Goal: Task Accomplishment & Management: Manage account settings

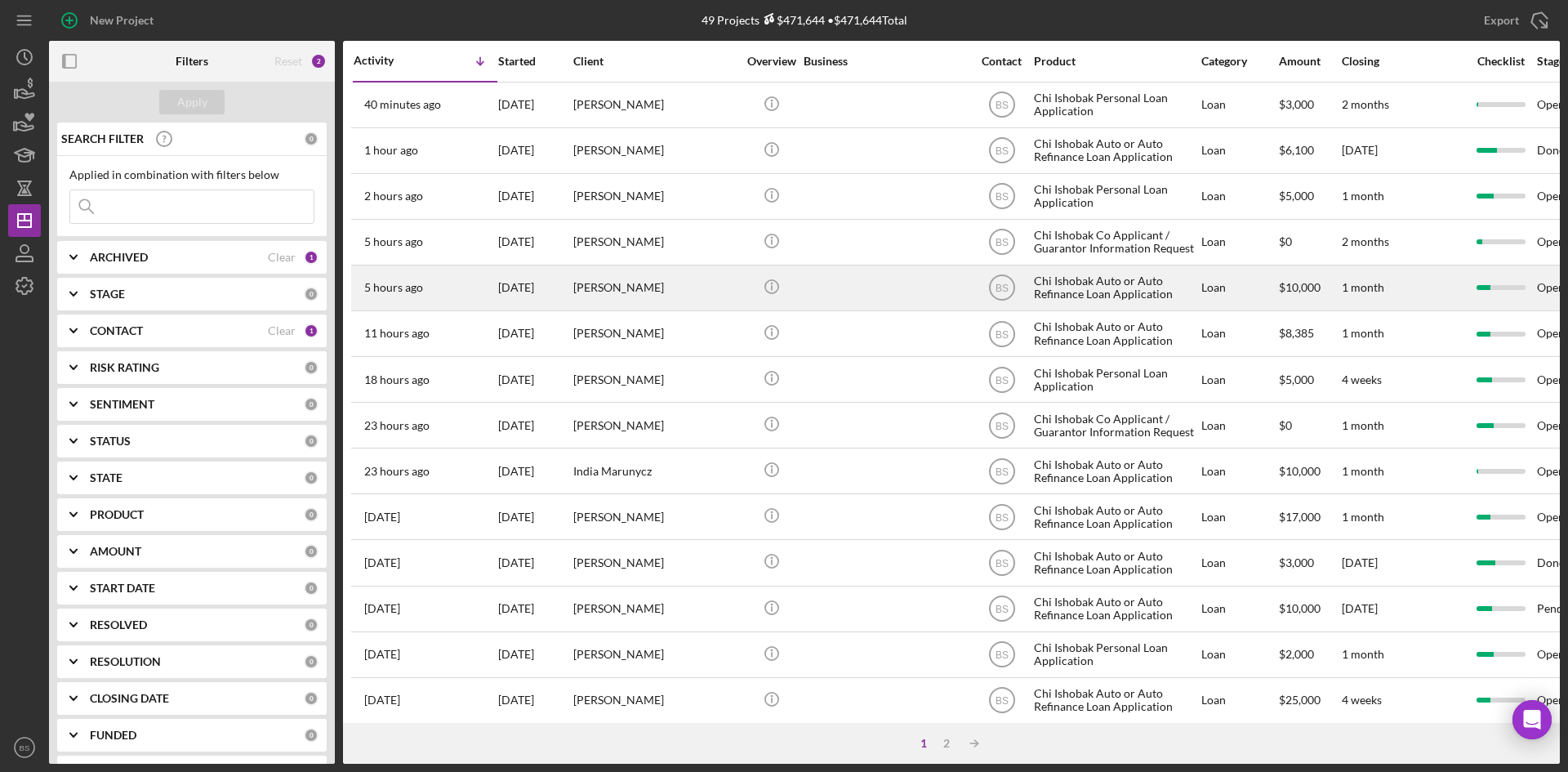
click at [631, 283] on div "[PERSON_NAME]" at bounding box center [655, 288] width 164 height 43
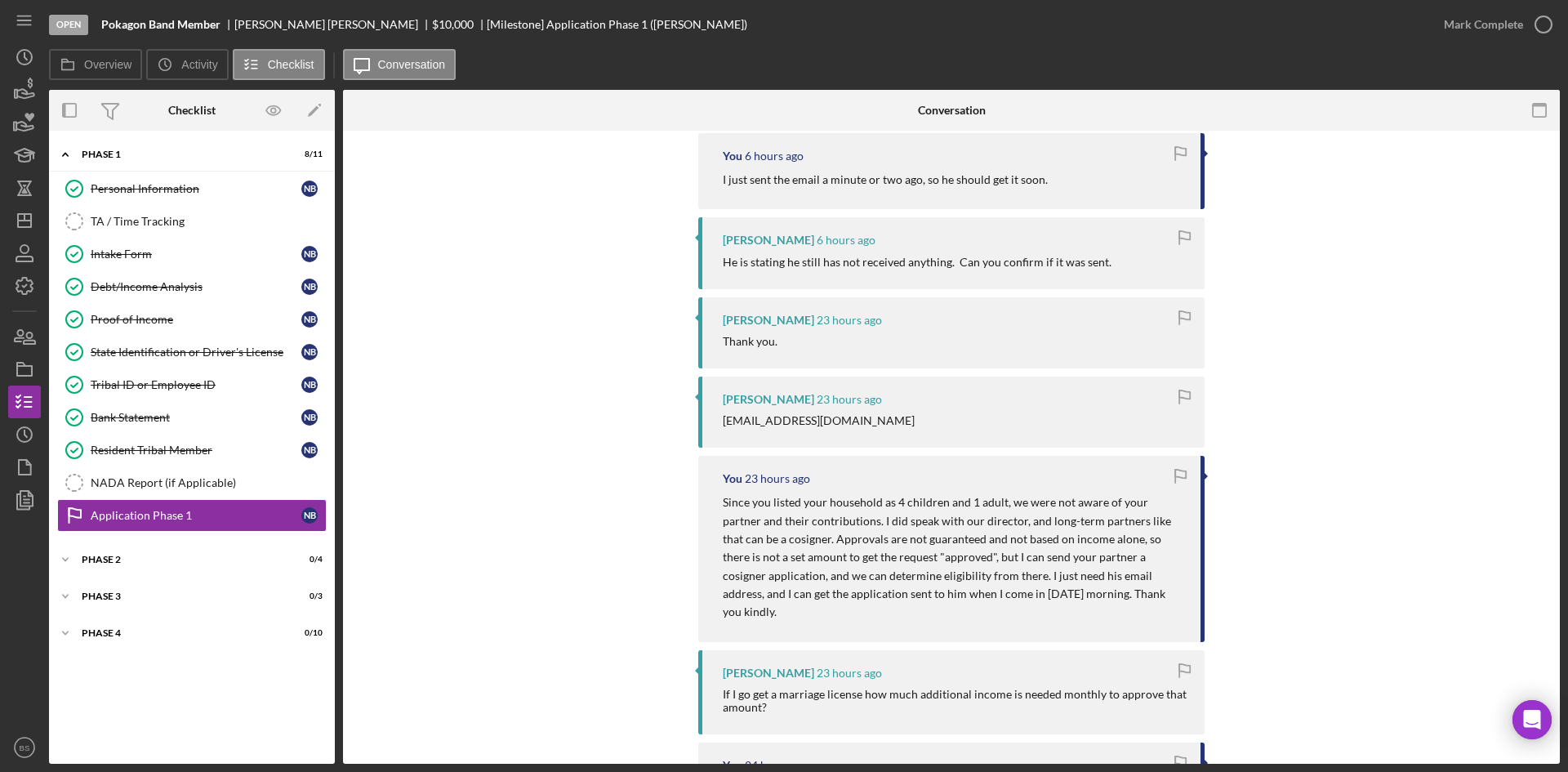
scroll to position [327, 0]
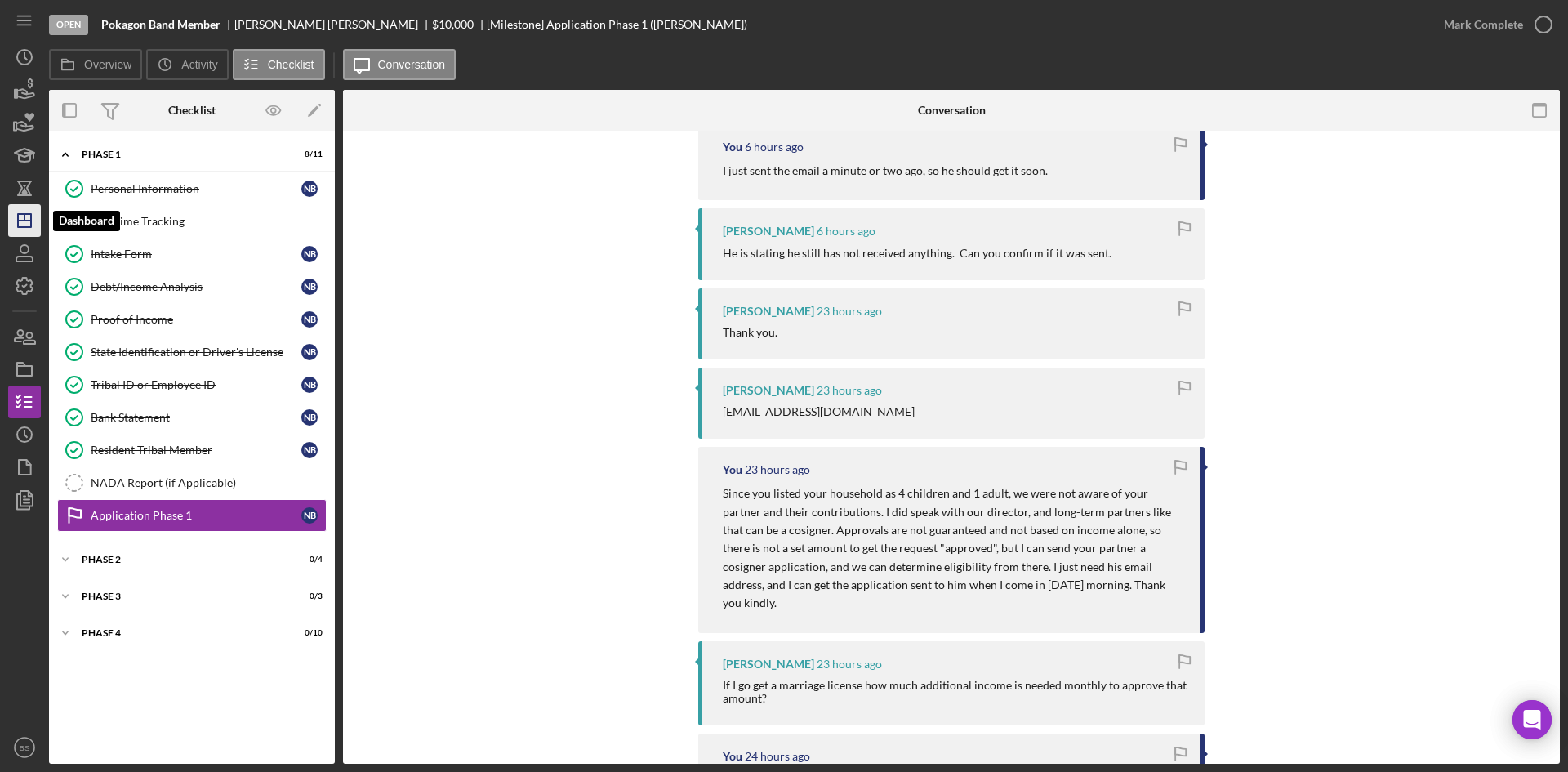
click at [40, 228] on icon "Icon/Dashboard" at bounding box center [24, 221] width 41 height 41
